Goal: Information Seeking & Learning: Check status

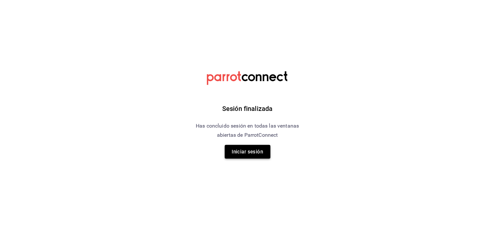
click at [240, 156] on button "Iniciar sesión" at bounding box center [248, 152] width 46 height 14
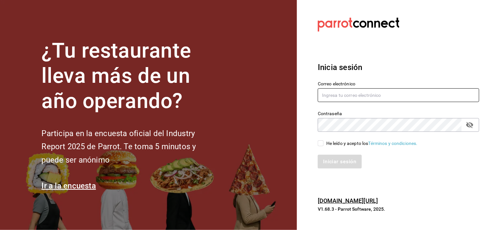
type input "abisalpedidos@gmail.com"
click at [346, 93] on input "abisalpedidos@gmail.com" at bounding box center [399, 95] width 162 height 14
click at [324, 142] on span "He leído y acepto los Términos y condiciones." at bounding box center [371, 143] width 94 height 7
click at [324, 142] on input "He leído y acepto los Términos y condiciones." at bounding box center [321, 143] width 6 height 6
checkbox input "true"
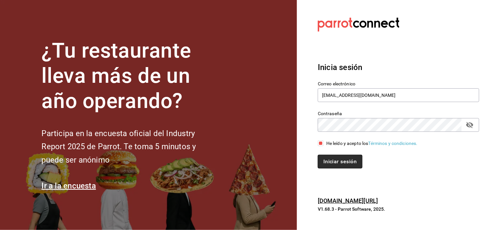
click at [325, 159] on button "Iniciar sesión" at bounding box center [340, 161] width 44 height 14
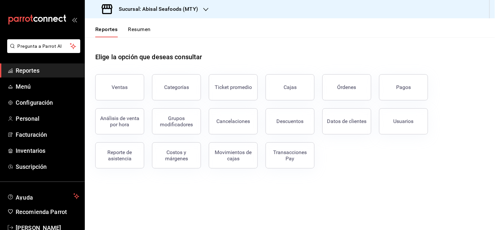
click at [114, 88] on div "Ventas" at bounding box center [120, 87] width 16 height 6
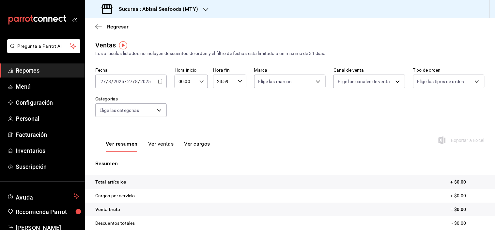
click at [177, 8] on h3 "Sucursal: Abisal Seafoods (MTY)" at bounding box center [156, 9] width 85 height 8
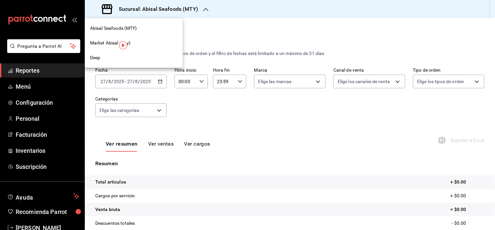
click at [243, 40] on div at bounding box center [247, 115] width 495 height 230
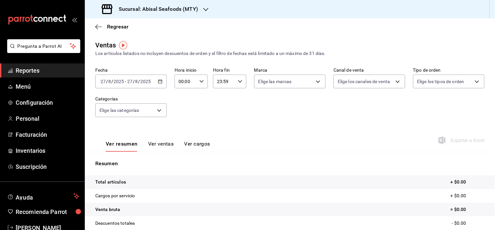
click at [175, 6] on h3 "Sucursal: Abisal Seafoods (MTY)" at bounding box center [156, 9] width 85 height 8
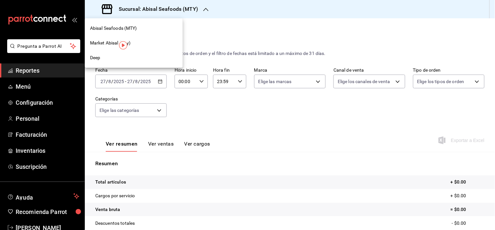
click at [94, 40] on span "Market Abisal (Mty)" at bounding box center [110, 43] width 41 height 7
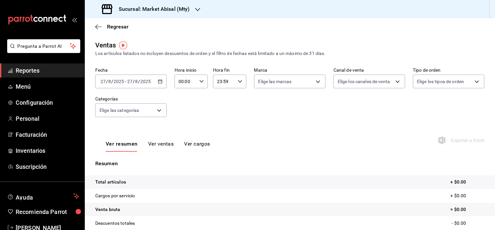
click at [159, 83] on icon "button" at bounding box center [160, 81] width 5 height 5
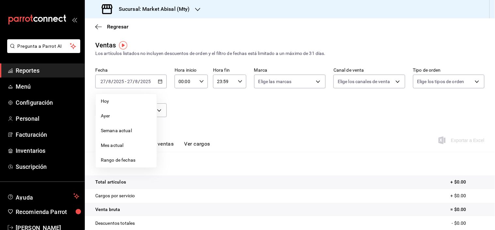
click at [191, 28] on div "Regresar" at bounding box center [290, 26] width 410 height 17
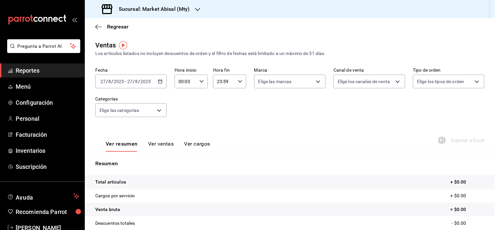
click at [43, 69] on span "Reportes" at bounding box center [48, 70] width 64 height 9
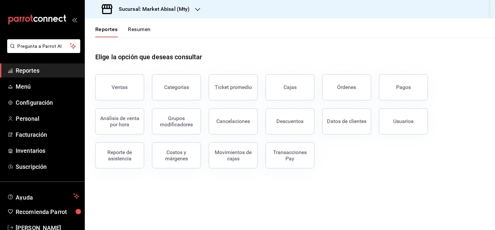
click at [113, 158] on div "Reporte de asistencia" at bounding box center [120, 155] width 40 height 12
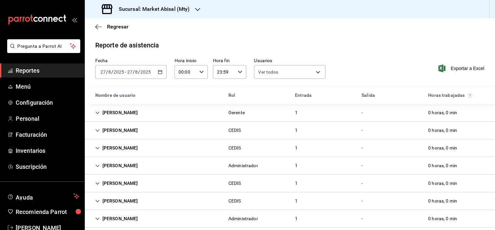
click at [158, 70] on icon "button" at bounding box center [160, 72] width 5 height 5
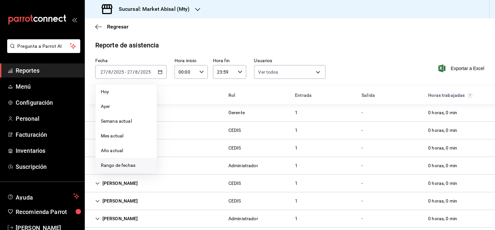
click at [119, 167] on span "Rango de fechas" at bounding box center [126, 165] width 51 height 7
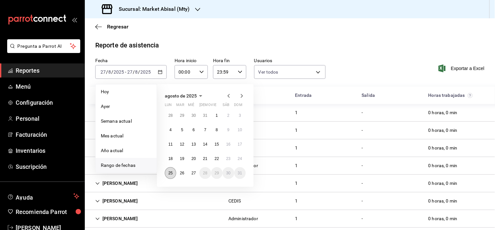
click at [169, 174] on abbr "25" at bounding box center [171, 172] width 4 height 5
click at [185, 175] on button "26" at bounding box center [181, 173] width 11 height 12
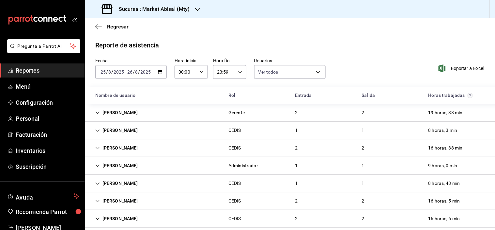
click at [100, 111] on div "[PERSON_NAME]" at bounding box center [116, 112] width 53 height 12
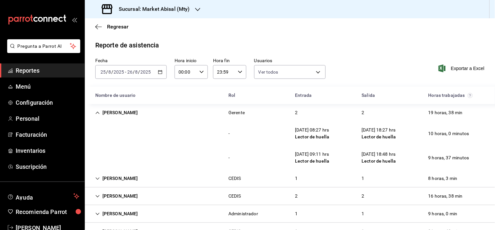
click at [96, 114] on icon "Cell" at bounding box center [97, 112] width 5 height 5
